Goal: Transaction & Acquisition: Purchase product/service

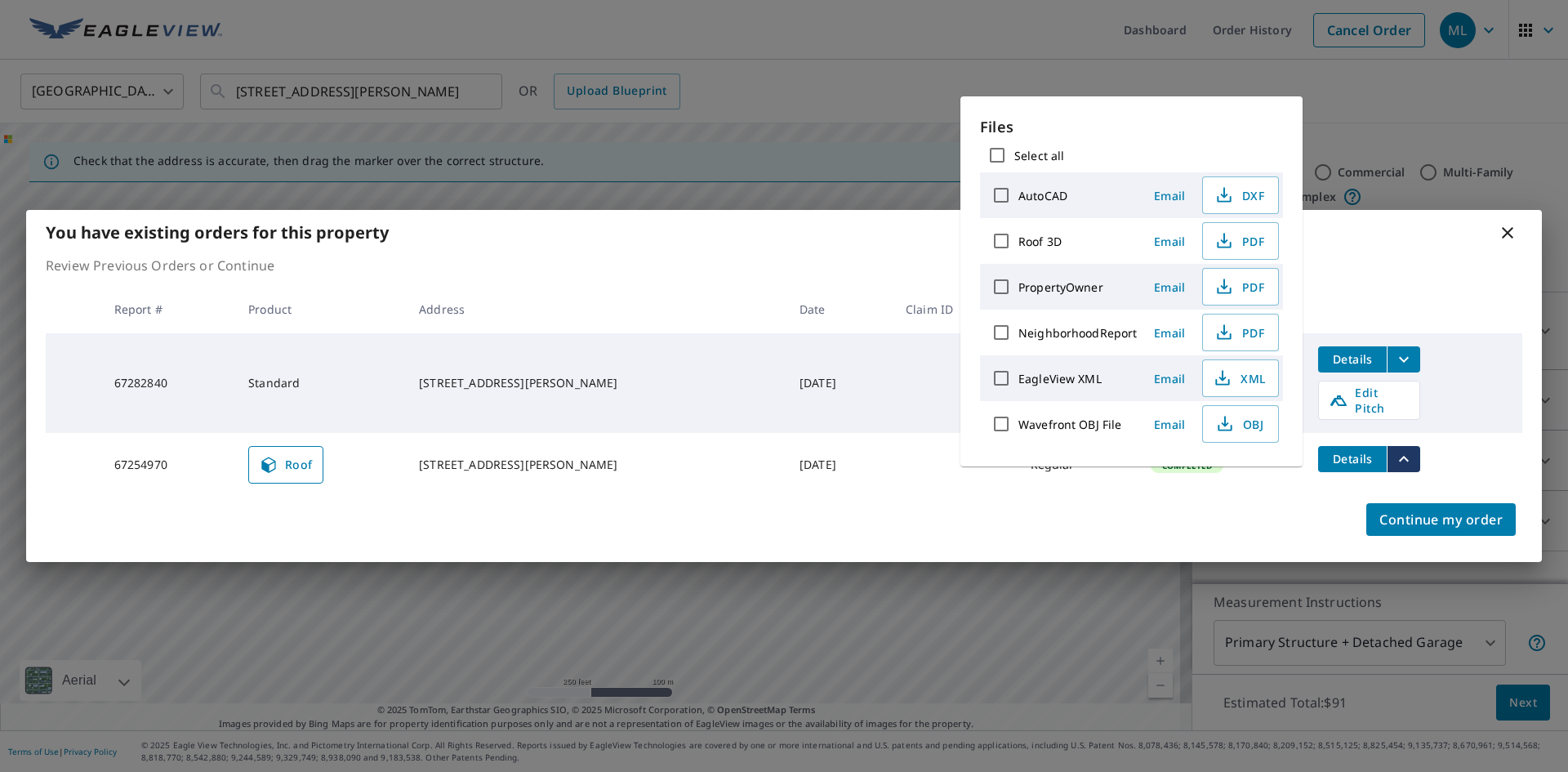
click at [1510, 231] on icon at bounding box center [1508, 233] width 20 height 20
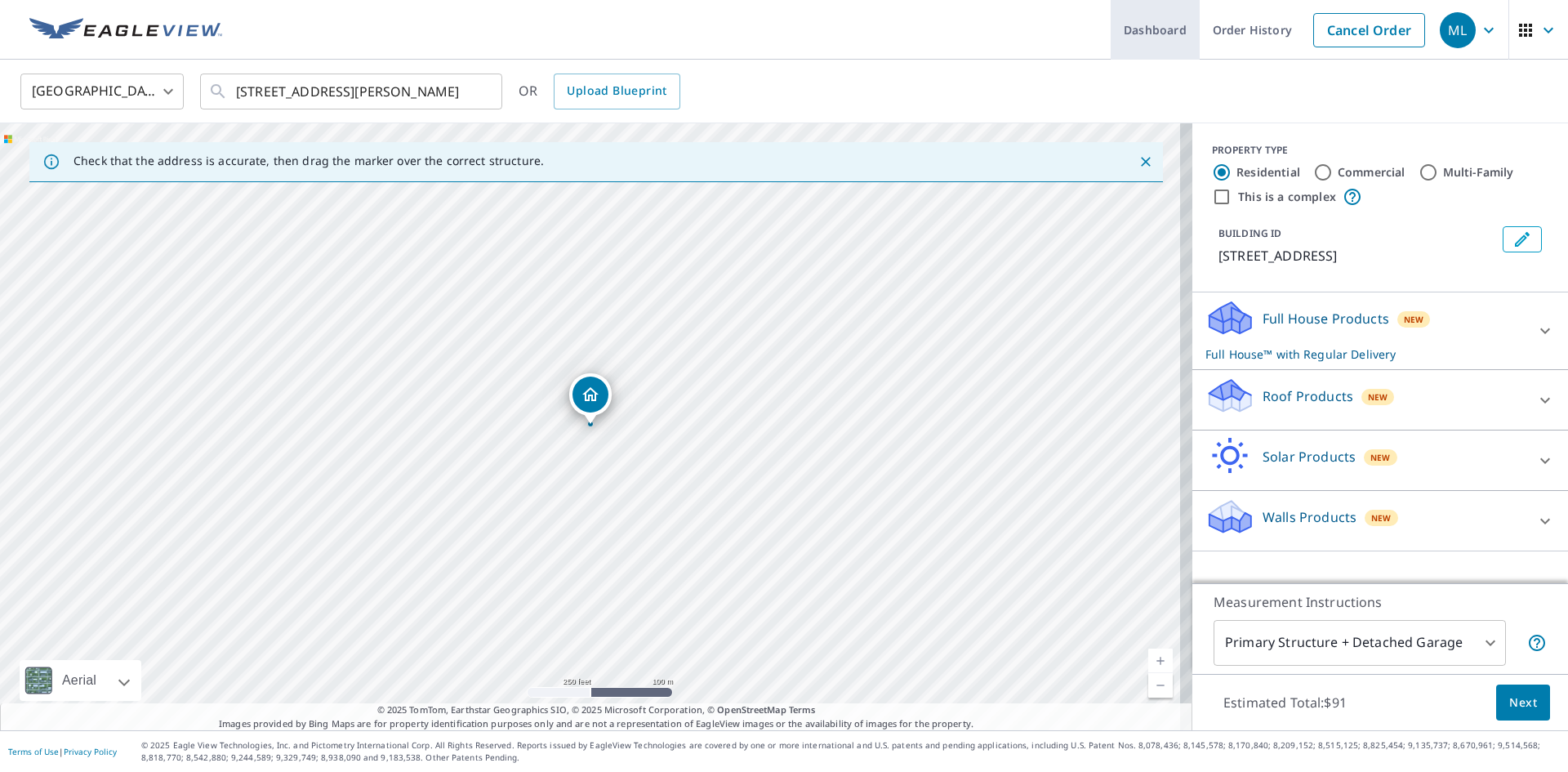
click at [1216, 30] on link "Order History" at bounding box center [1253, 29] width 105 height 60
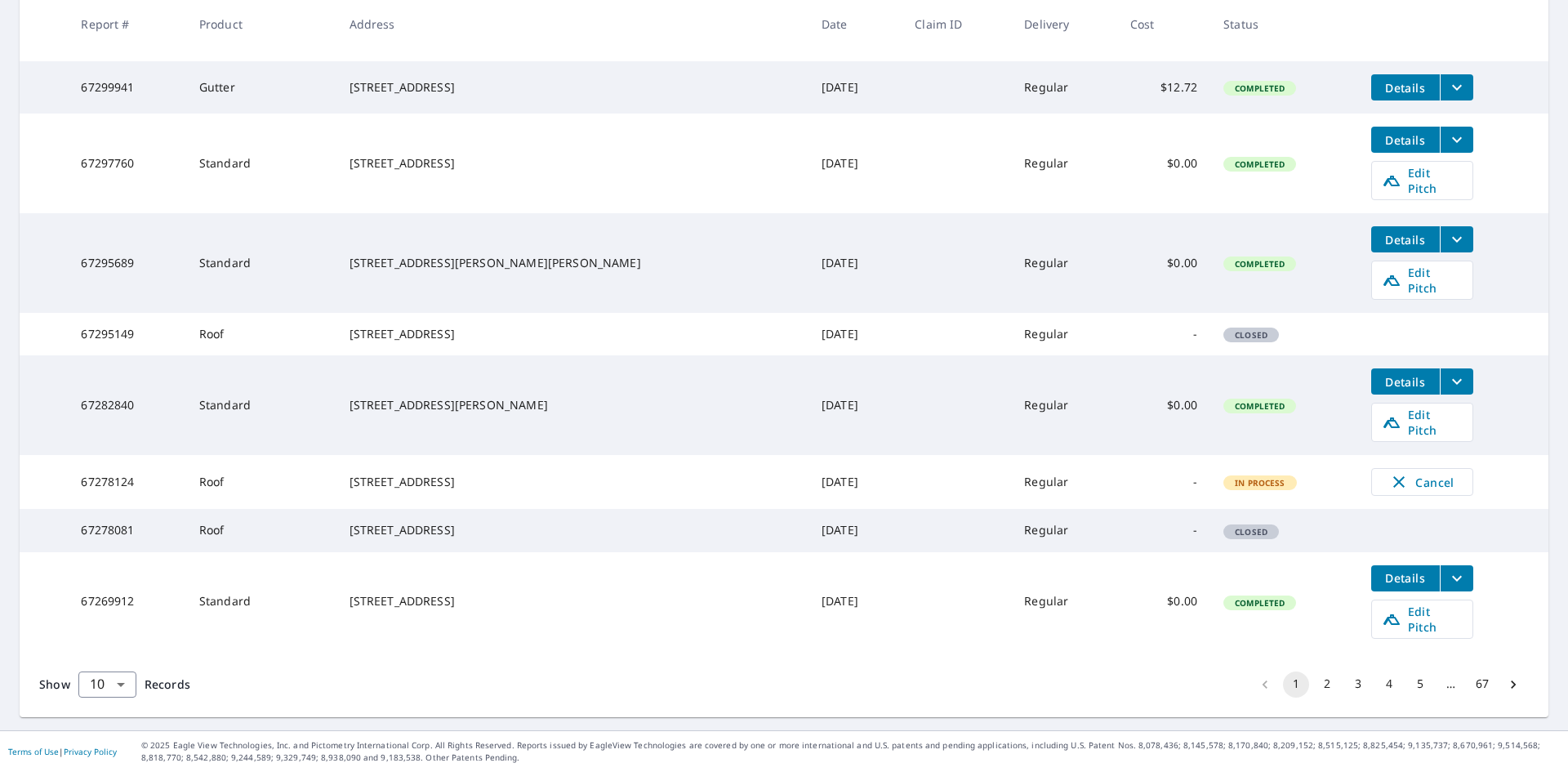
scroll to position [421, 0]
drag, startPoint x: 397, startPoint y: 525, endPoint x: 519, endPoint y: 547, distance: 124.0
click at [519, 538] on div "[STREET_ADDRESS]" at bounding box center [572, 530] width 446 height 16
copy div "[STREET_ADDRESS]"
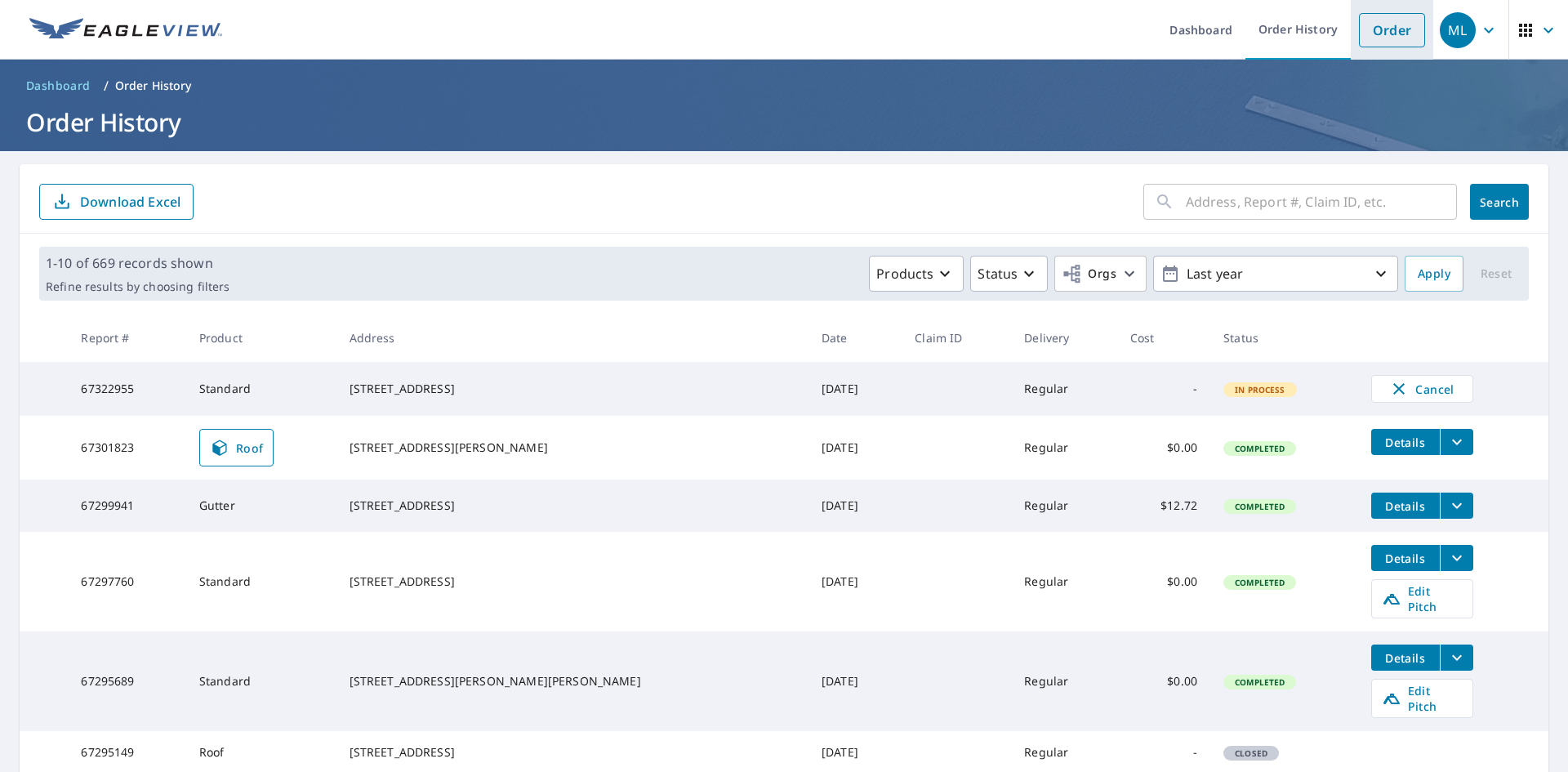
click at [1396, 26] on link "Order" at bounding box center [1392, 30] width 66 height 34
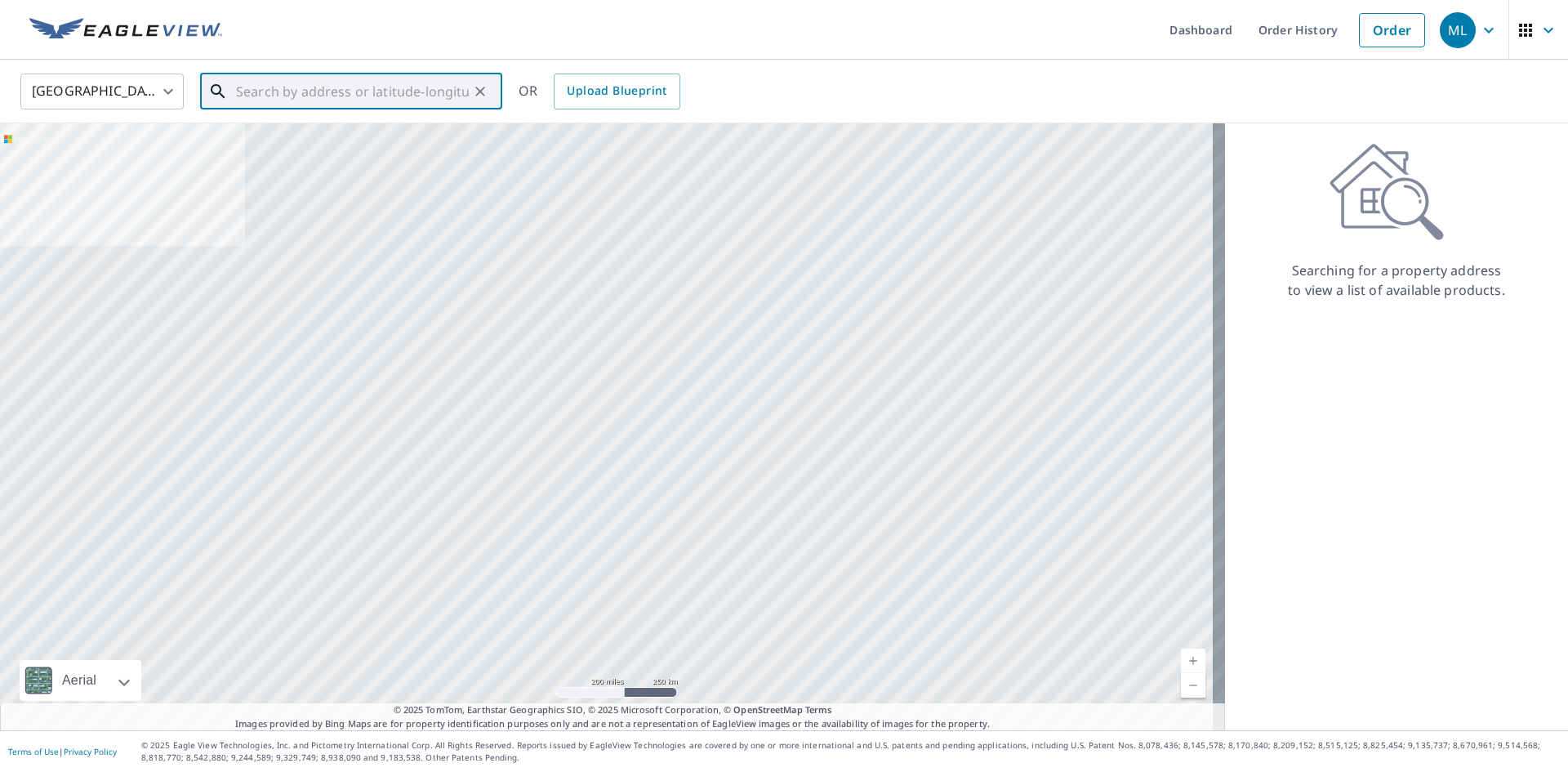
paste input "[STREET_ADDRESS]"
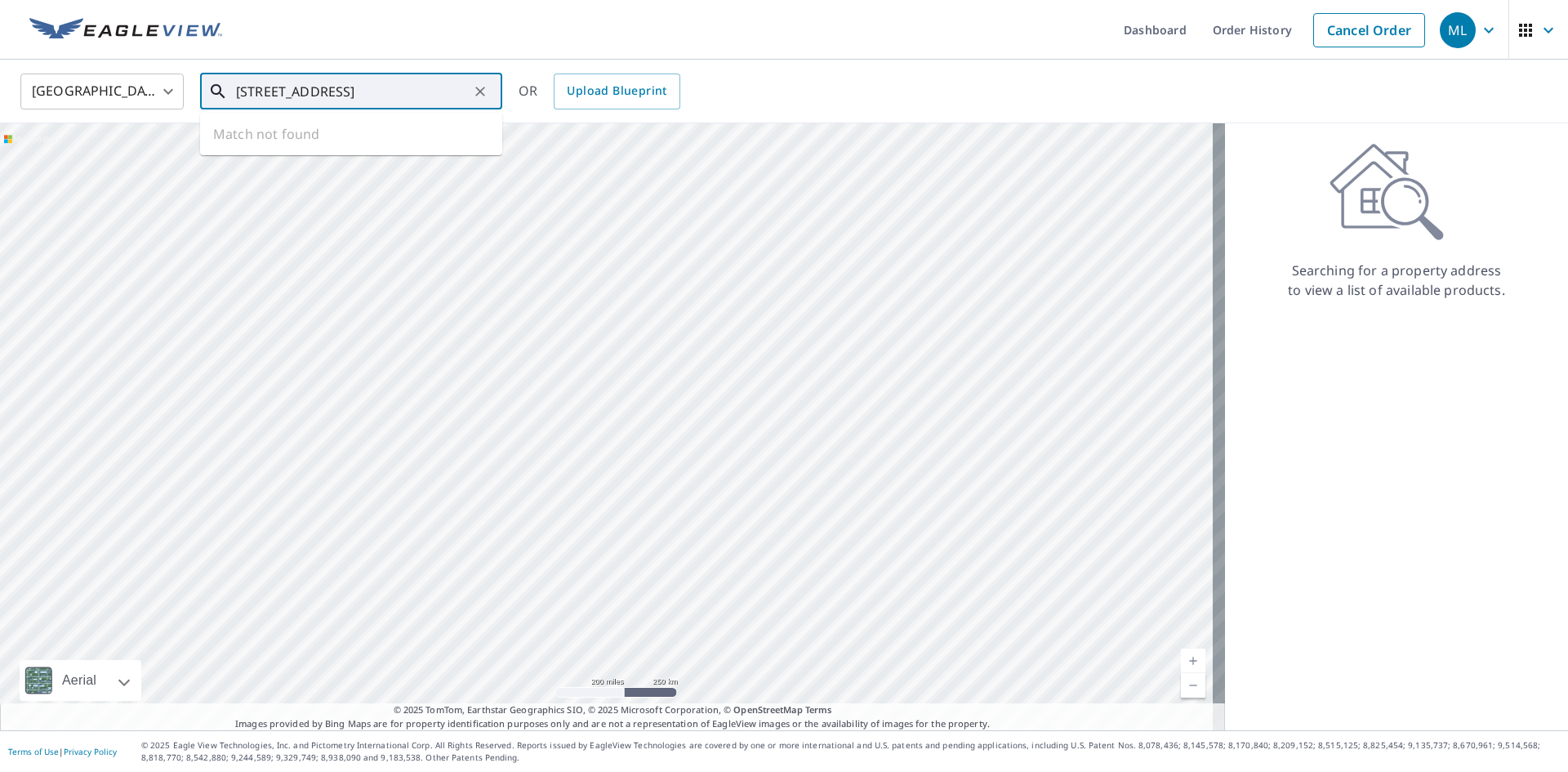
scroll to position [0, 24]
click at [323, 149] on p "[GEOGRAPHIC_DATA]" at bounding box center [361, 156] width 256 height 16
type input "[STREET_ADDRESS]"
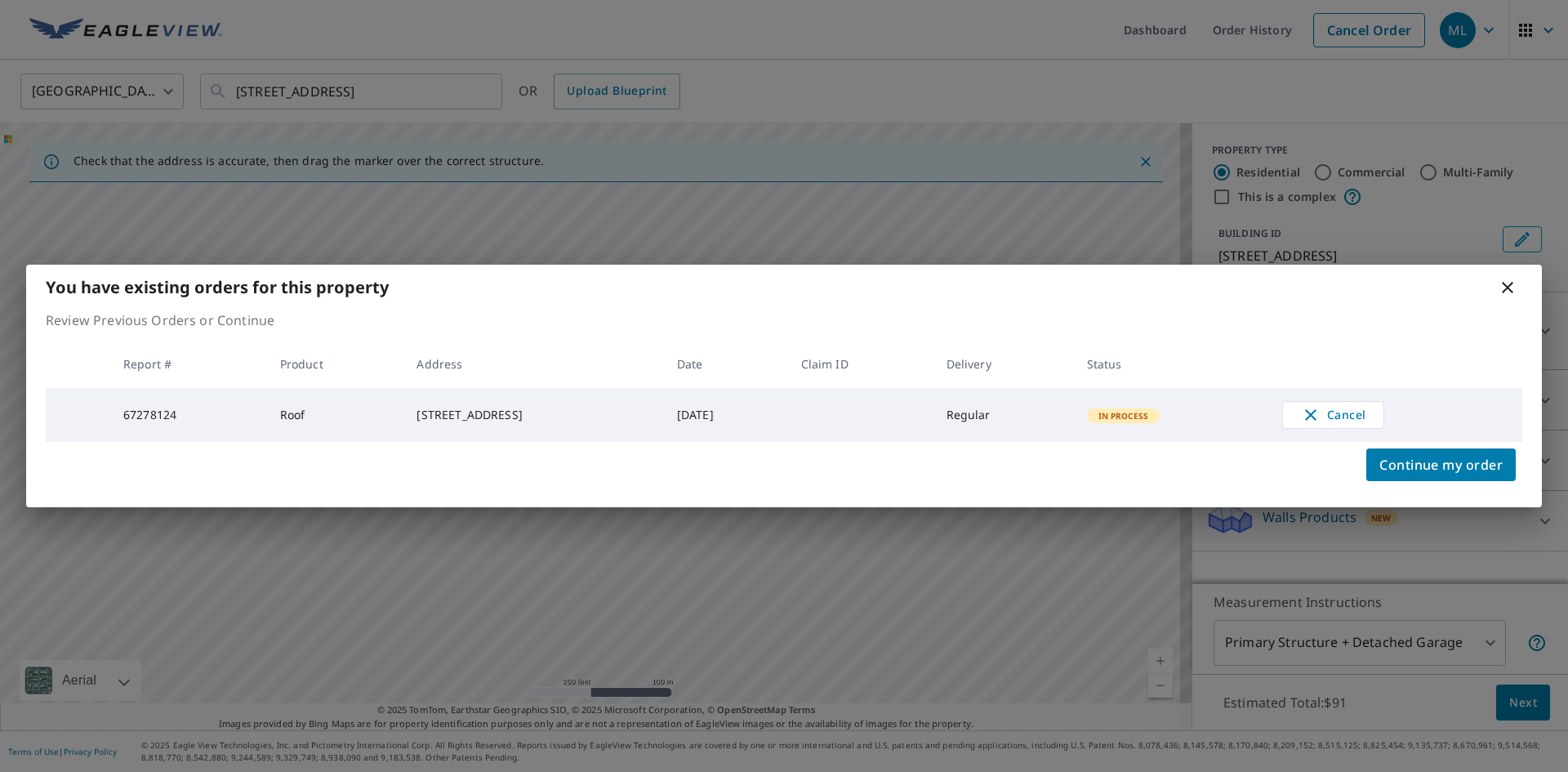
click at [1506, 285] on icon at bounding box center [1508, 288] width 20 height 20
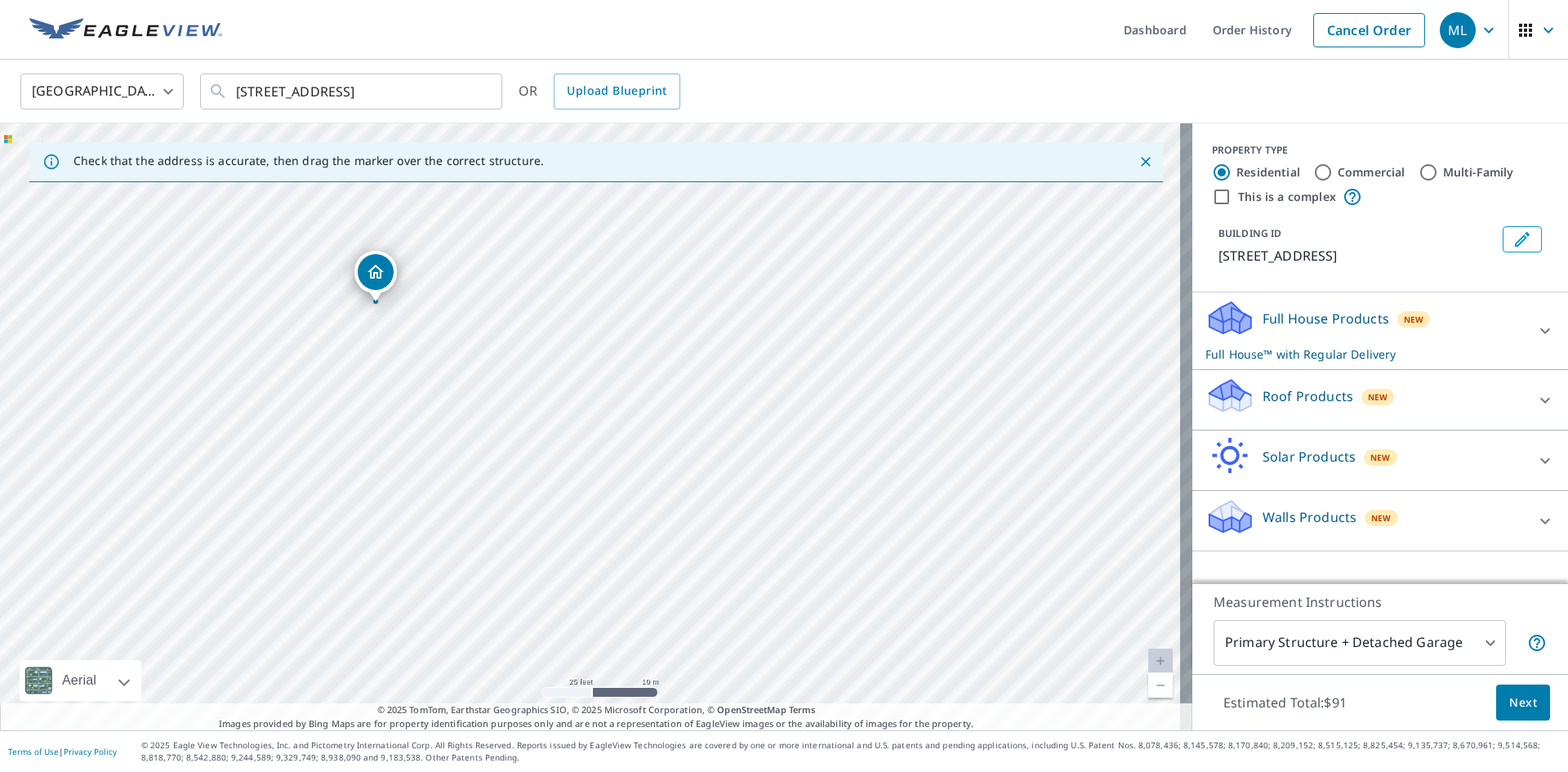
drag, startPoint x: 278, startPoint y: 257, endPoint x: 370, endPoint y: 357, distance: 135.9
click at [370, 357] on div "[STREET_ADDRESS]" at bounding box center [596, 426] width 1193 height 607
click at [1262, 27] on link "Order History" at bounding box center [1253, 29] width 105 height 60
